Goal: Find specific page/section

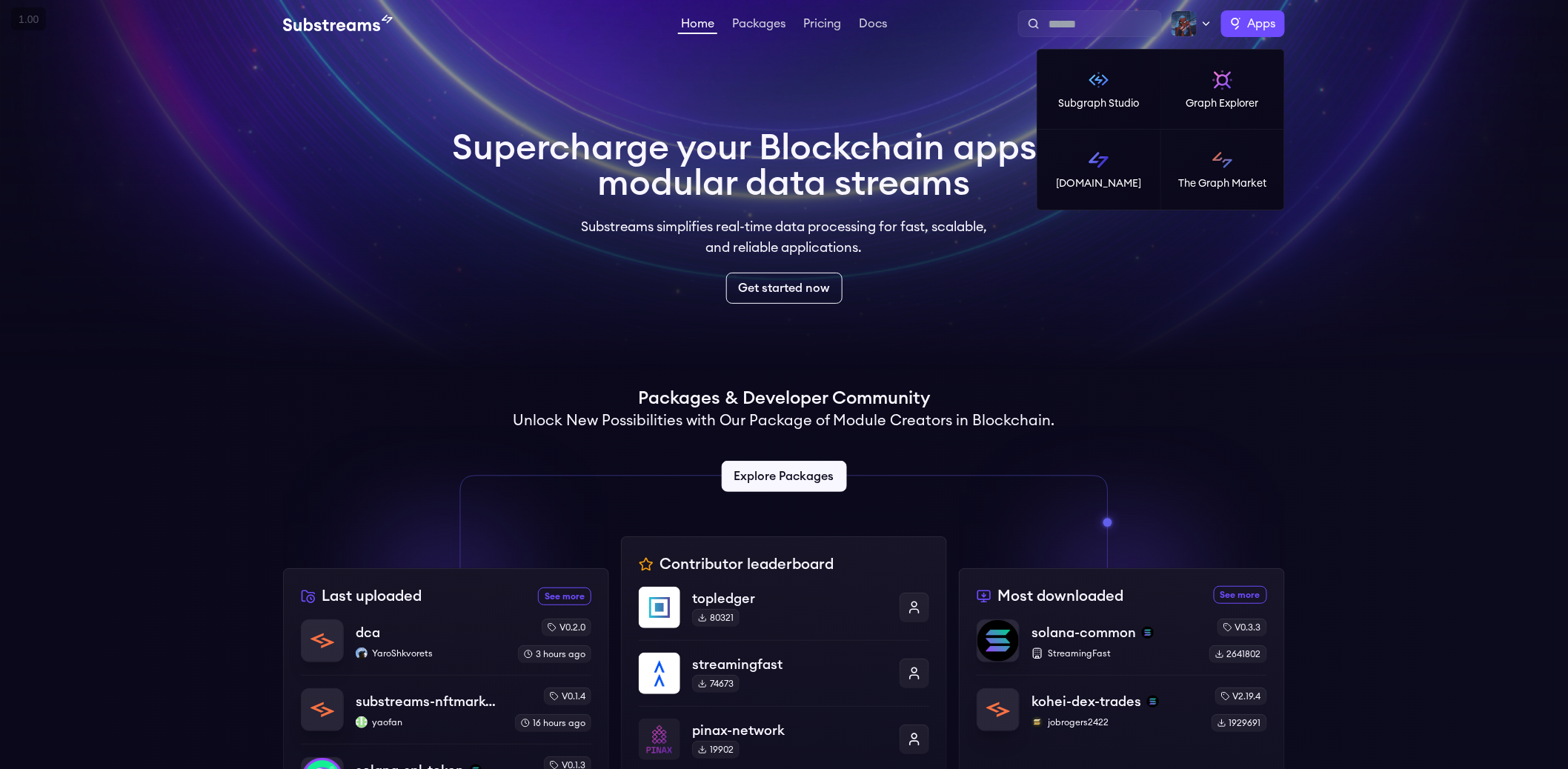
click at [1251, 30] on span "Apps" at bounding box center [1262, 23] width 28 height 18
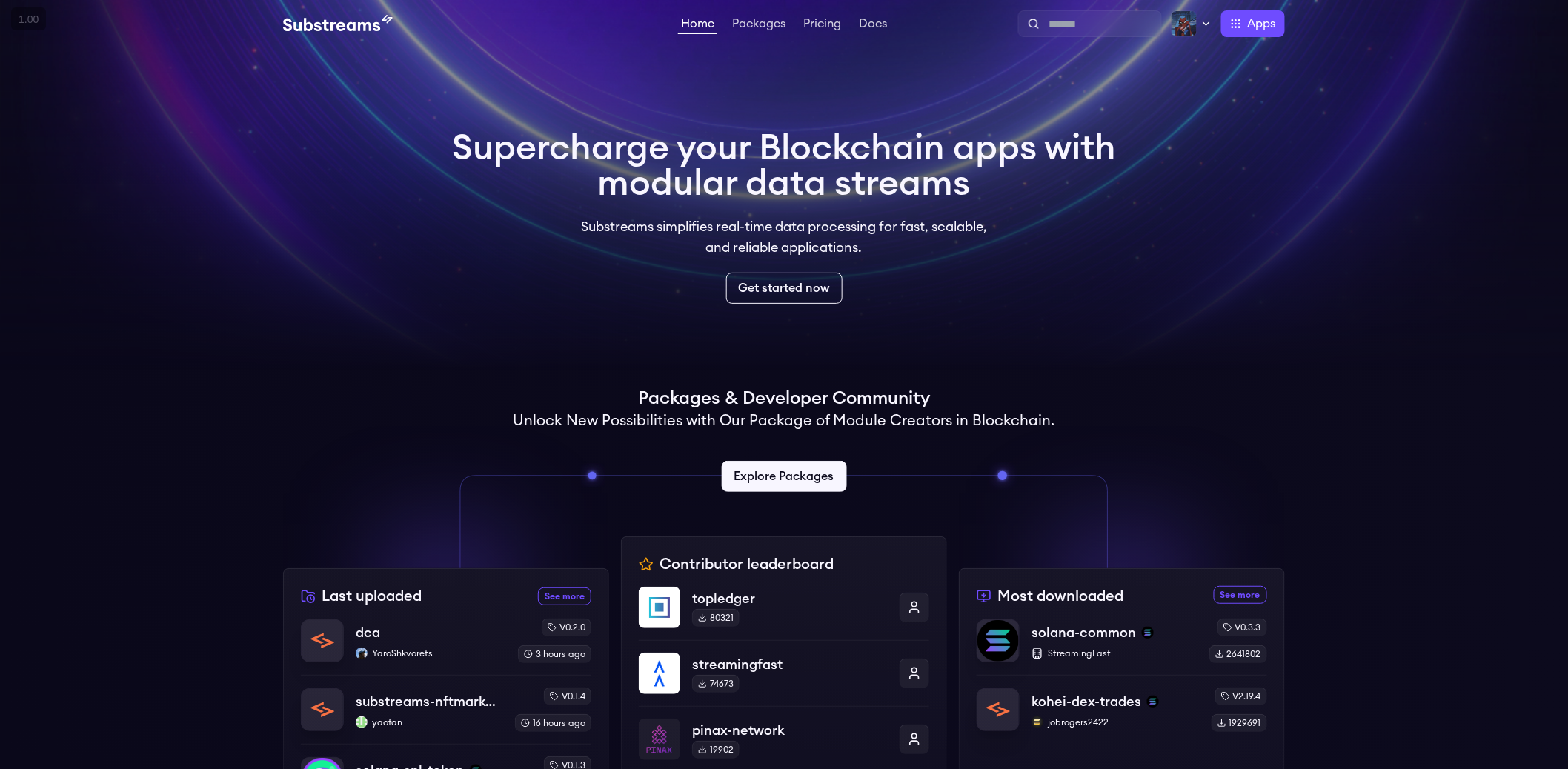
click at [789, 105] on video at bounding box center [784, 185] width 1568 height 370
